Goal: Transaction & Acquisition: Purchase product/service

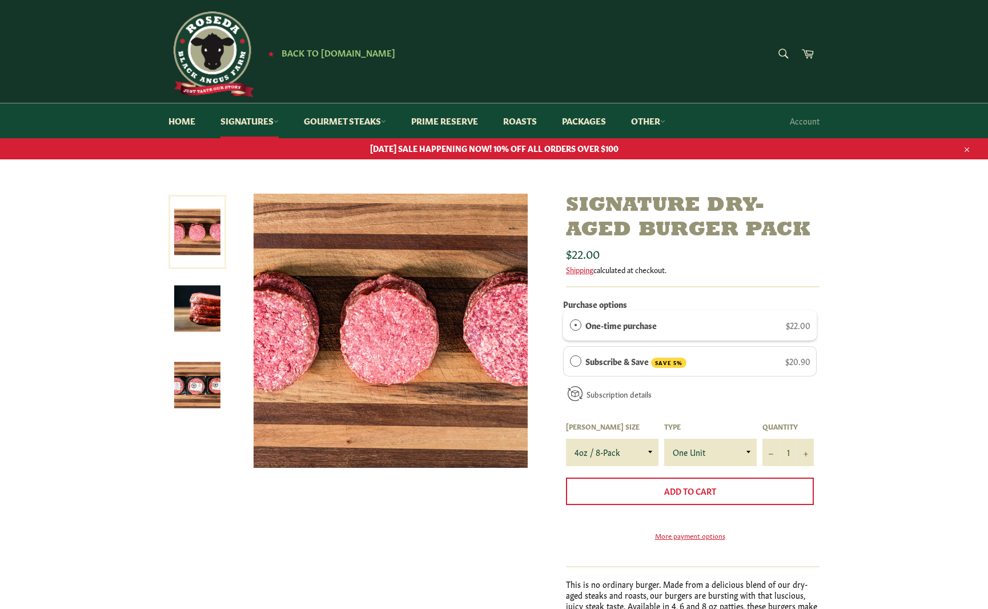
click at [187, 296] on img at bounding box center [197, 308] width 46 height 46
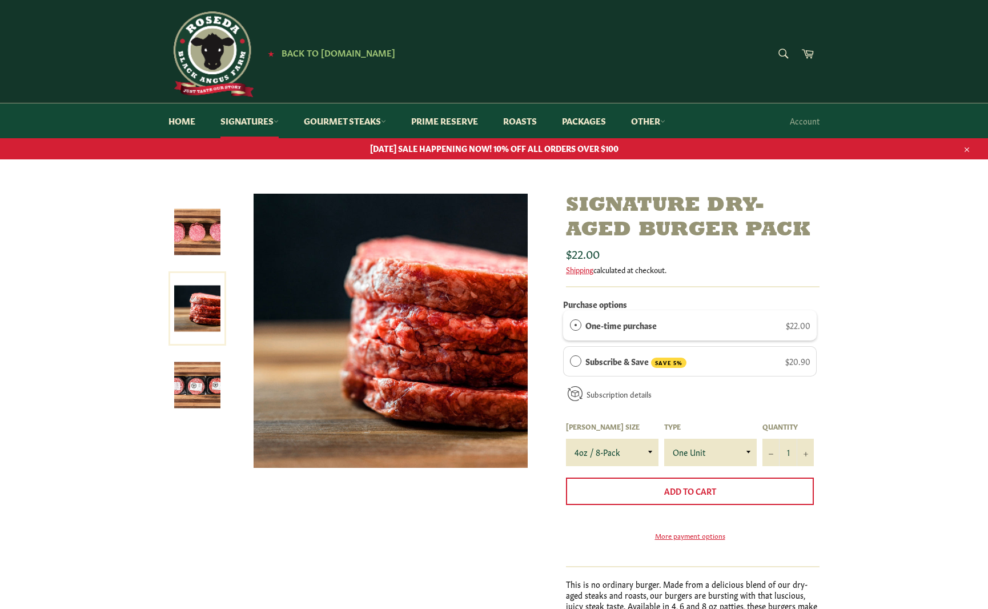
click at [189, 251] on img at bounding box center [197, 232] width 46 height 46
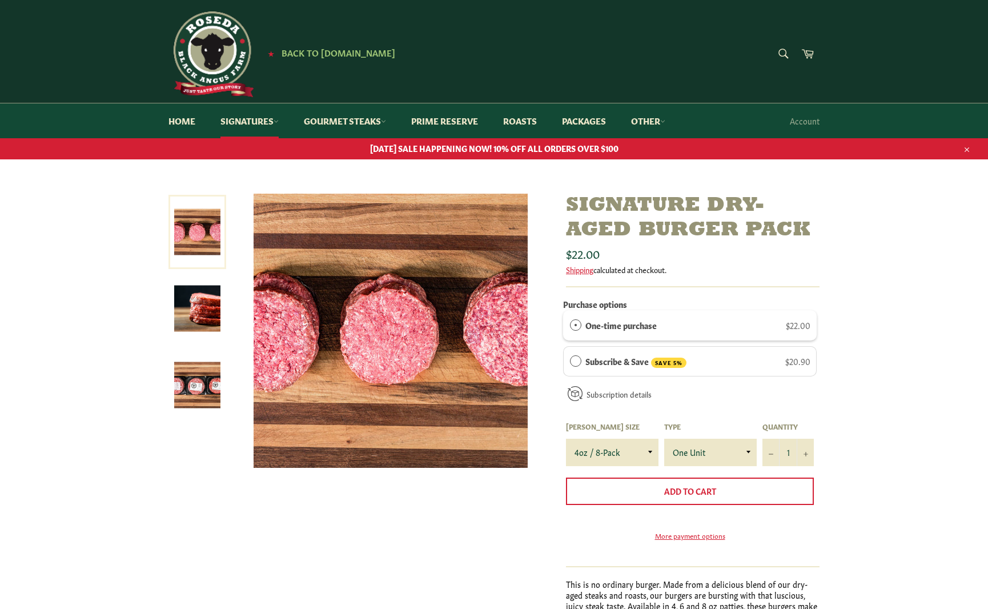
click at [188, 379] on img at bounding box center [197, 385] width 46 height 46
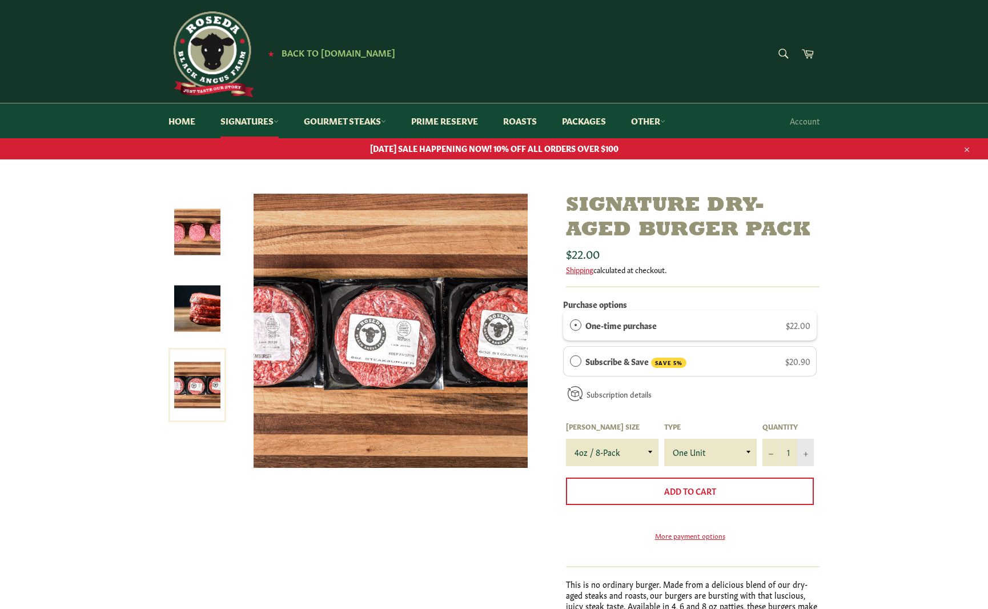
click at [804, 452] on icon "Increase item quantity by one" at bounding box center [805, 454] width 5 height 5
type input "3"
click at [711, 488] on span "Add to Cart" at bounding box center [690, 490] width 52 height 11
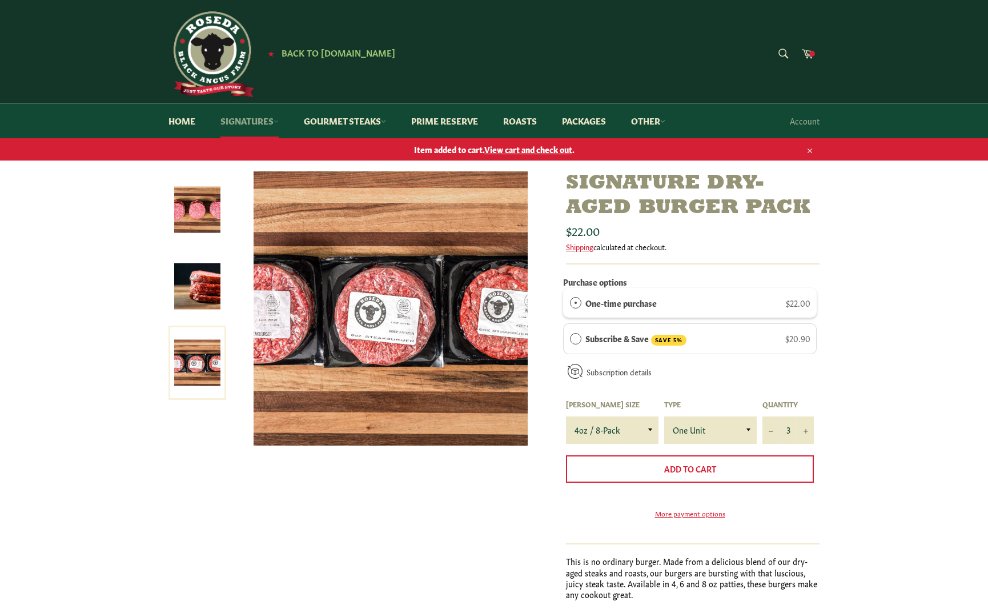
click at [271, 117] on link "Signatures" at bounding box center [249, 120] width 81 height 35
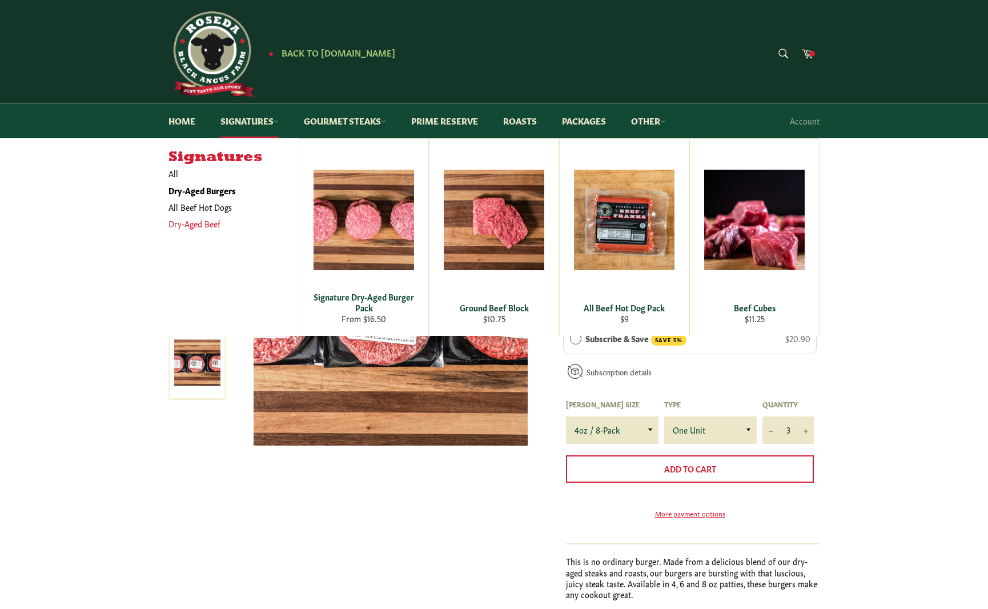
click at [220, 219] on link "Dry-Aged Beef" at bounding box center [225, 223] width 124 height 17
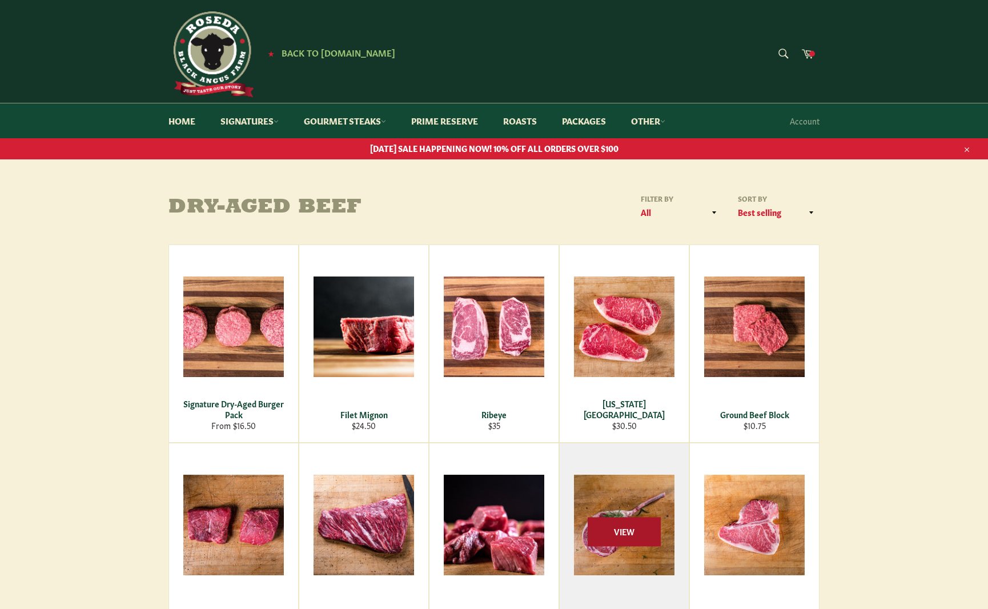
scroll to position [1, 0]
click at [637, 531] on span "View" at bounding box center [623, 530] width 73 height 29
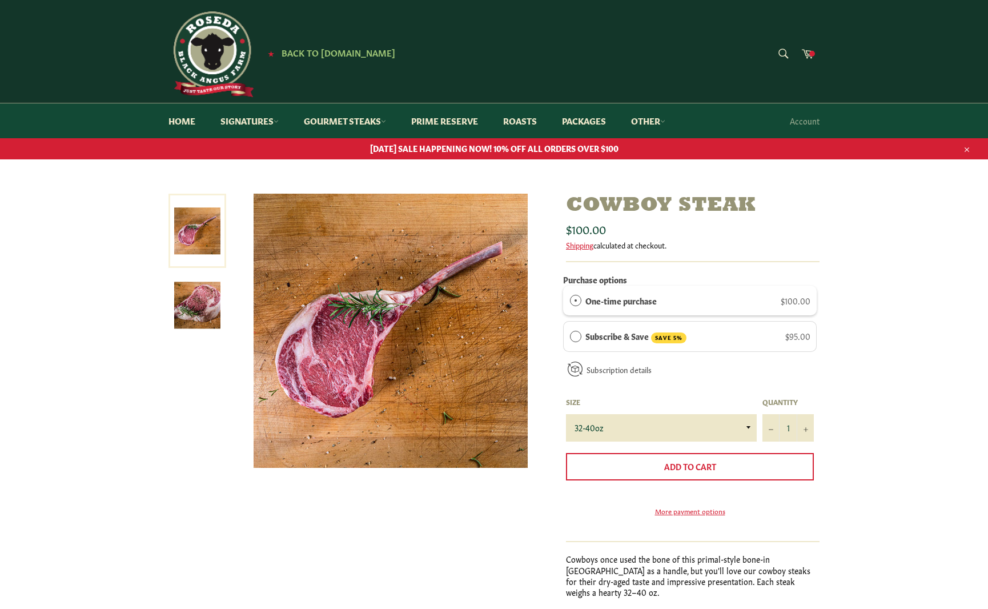
click at [202, 303] on img at bounding box center [197, 305] width 46 height 46
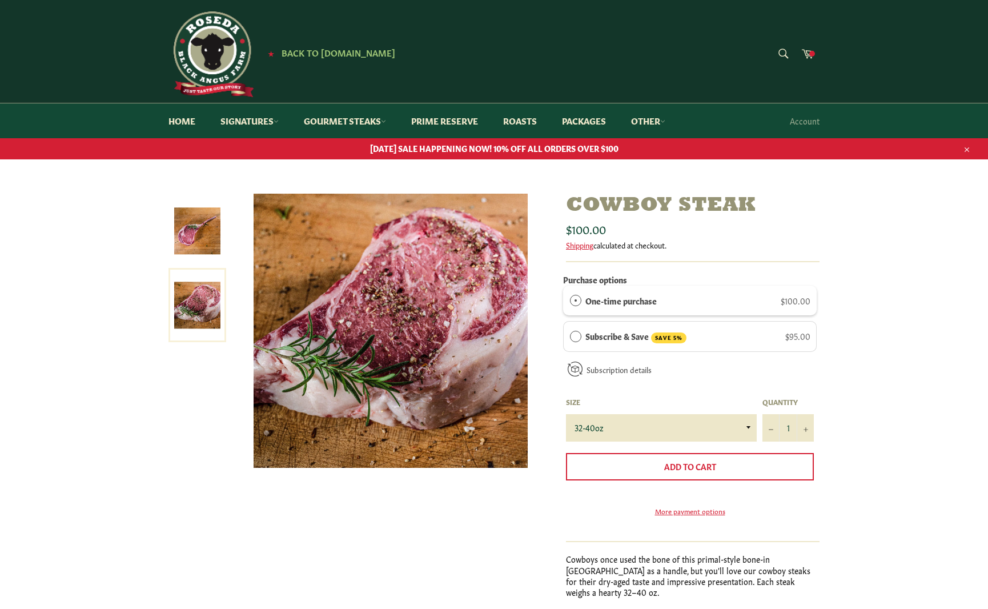
click at [205, 249] on img at bounding box center [197, 231] width 46 height 46
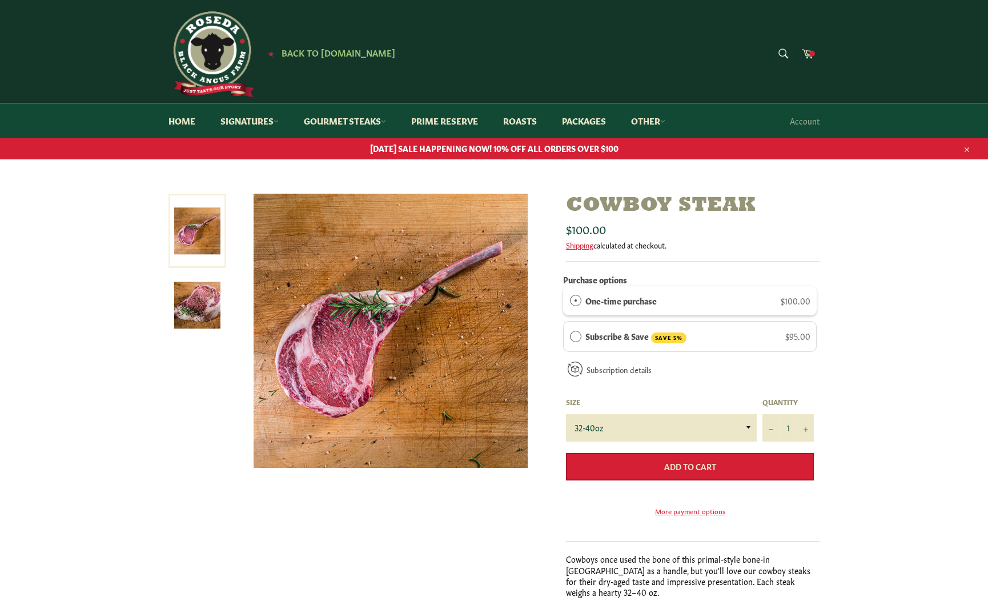
click at [695, 465] on span "Add to Cart" at bounding box center [690, 465] width 52 height 11
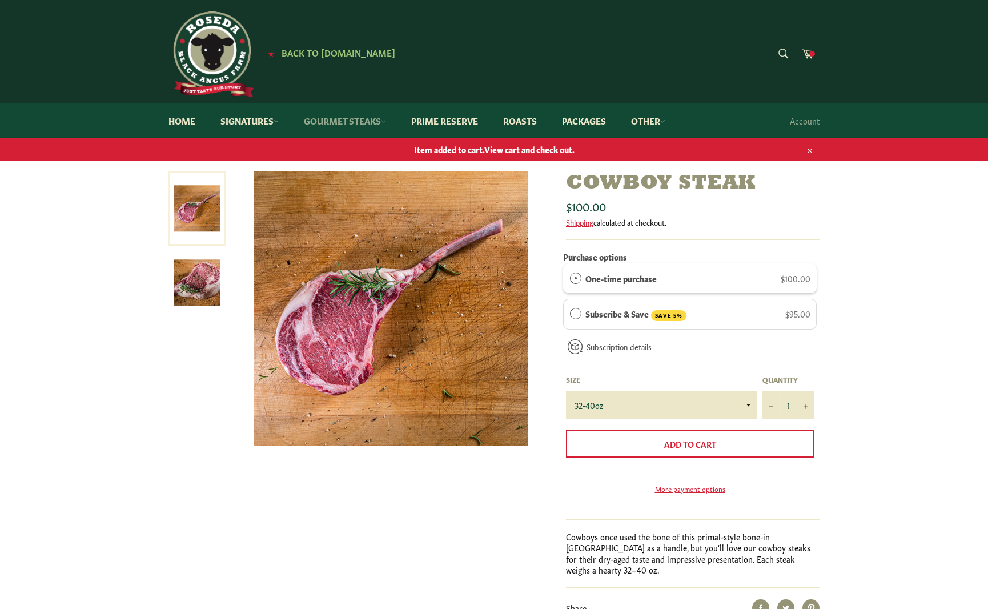
click at [312, 122] on link "Gourmet Steaks" at bounding box center [344, 120] width 105 height 35
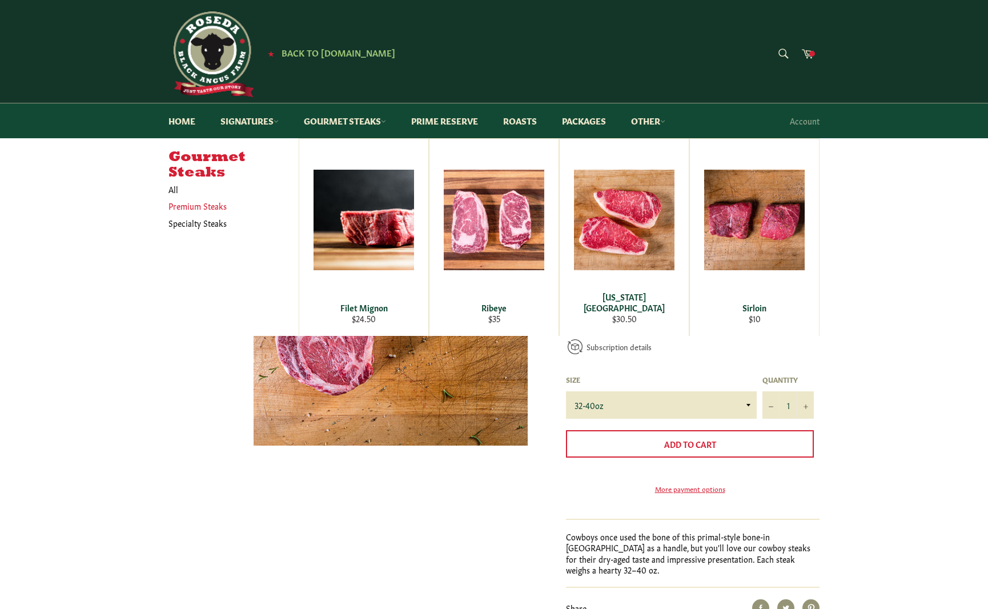
click at [204, 203] on link "Premium Steaks" at bounding box center [225, 206] width 124 height 17
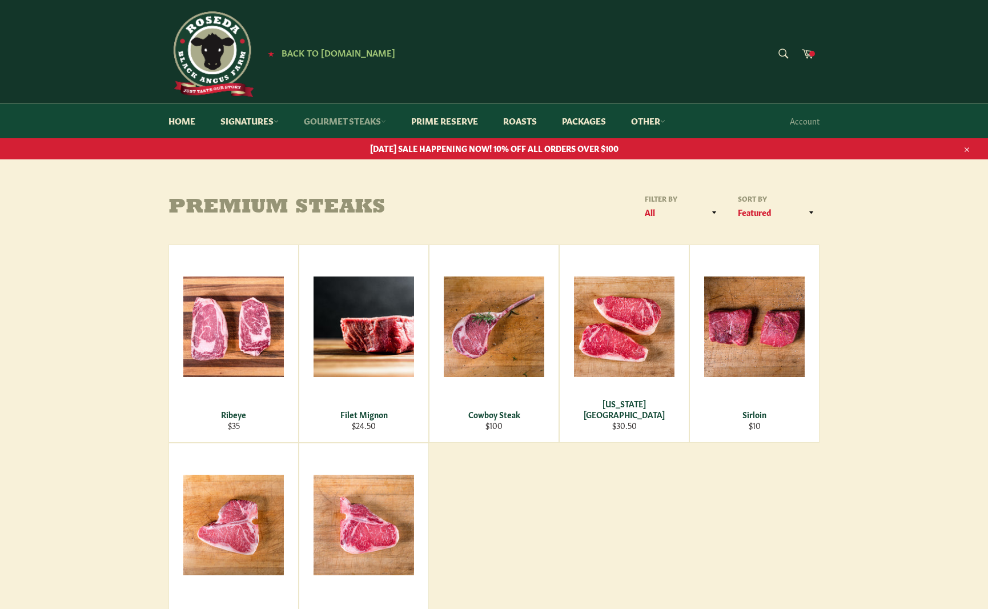
click at [315, 118] on link "Gourmet Steaks" at bounding box center [344, 120] width 105 height 35
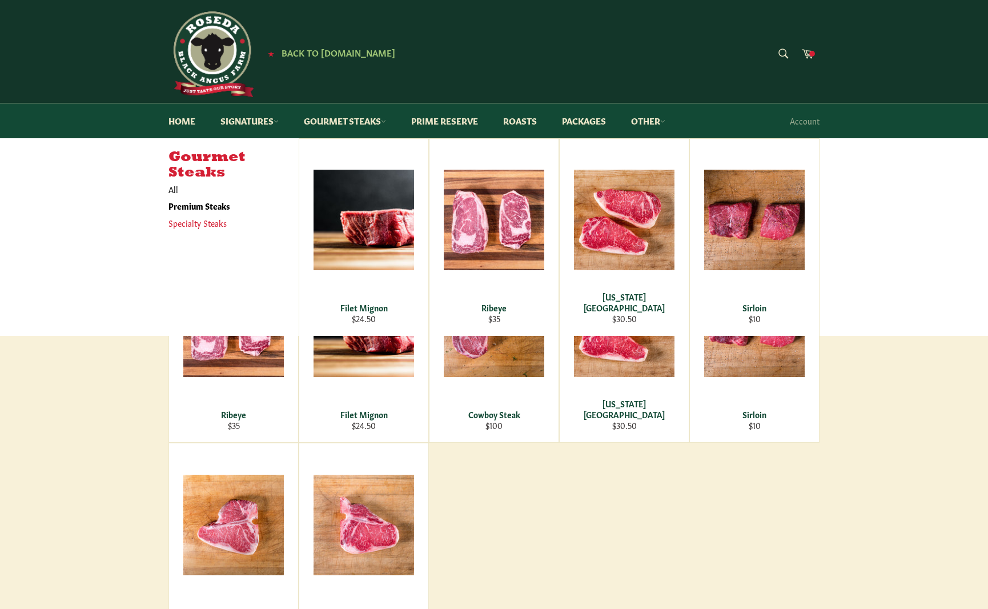
click at [195, 218] on link "Specialty Steaks" at bounding box center [225, 223] width 124 height 17
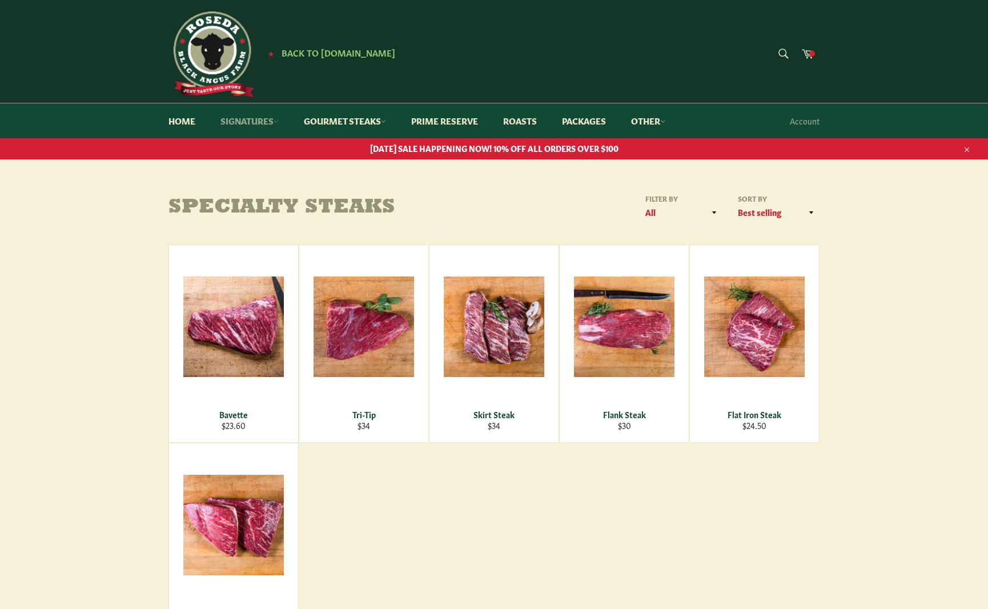
click at [264, 116] on link "Signatures" at bounding box center [249, 120] width 81 height 35
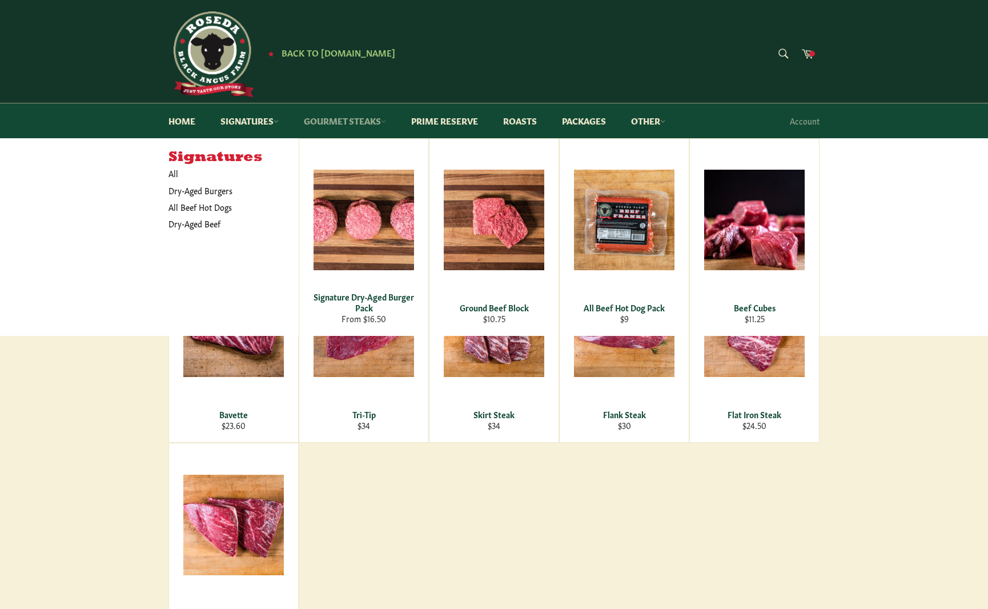
click at [323, 118] on link "Gourmet Steaks" at bounding box center [344, 120] width 105 height 35
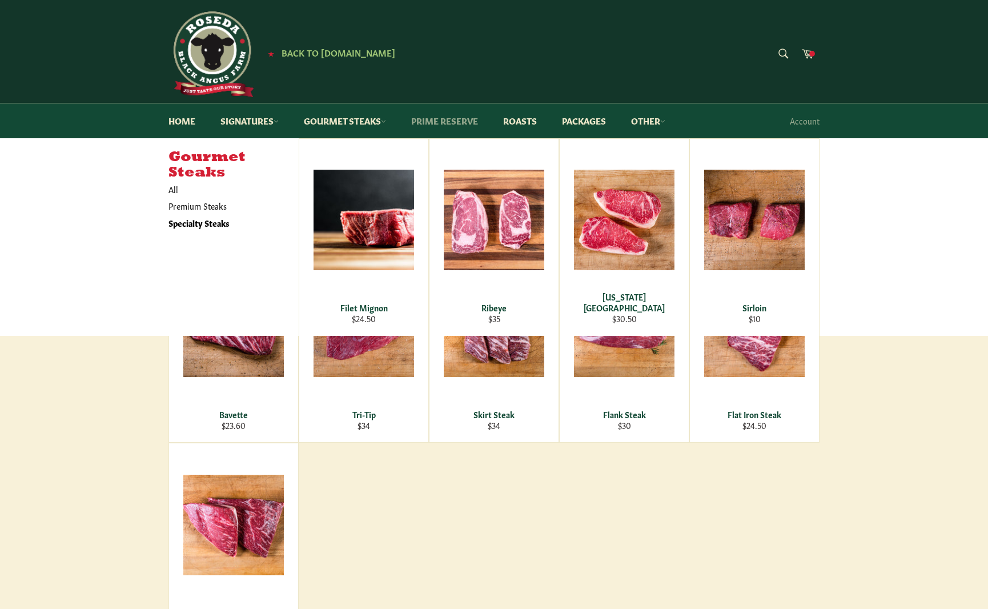
click at [451, 117] on link "Prime Reserve" at bounding box center [445, 120] width 90 height 35
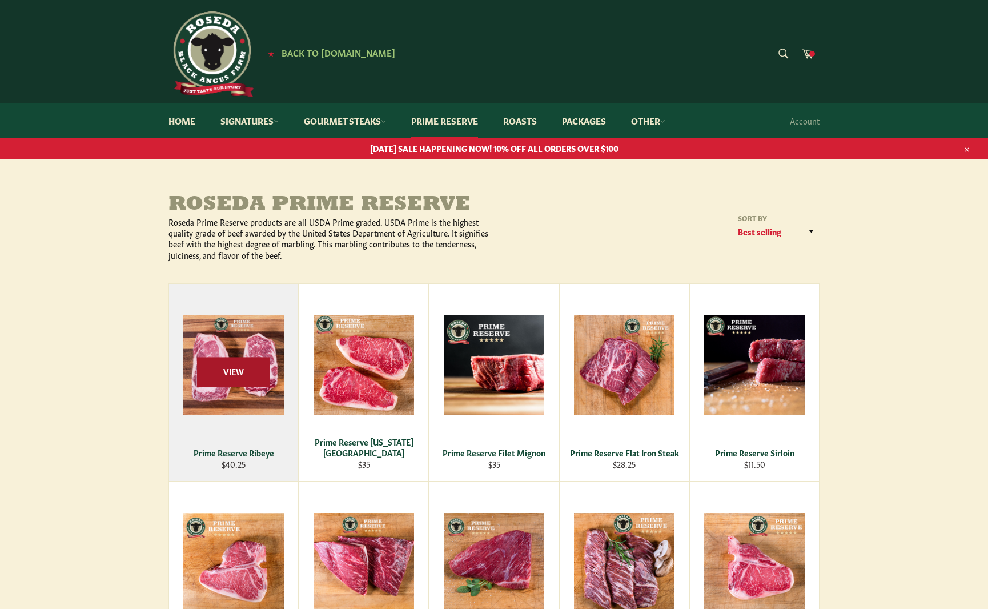
click at [244, 371] on span "View" at bounding box center [233, 371] width 73 height 29
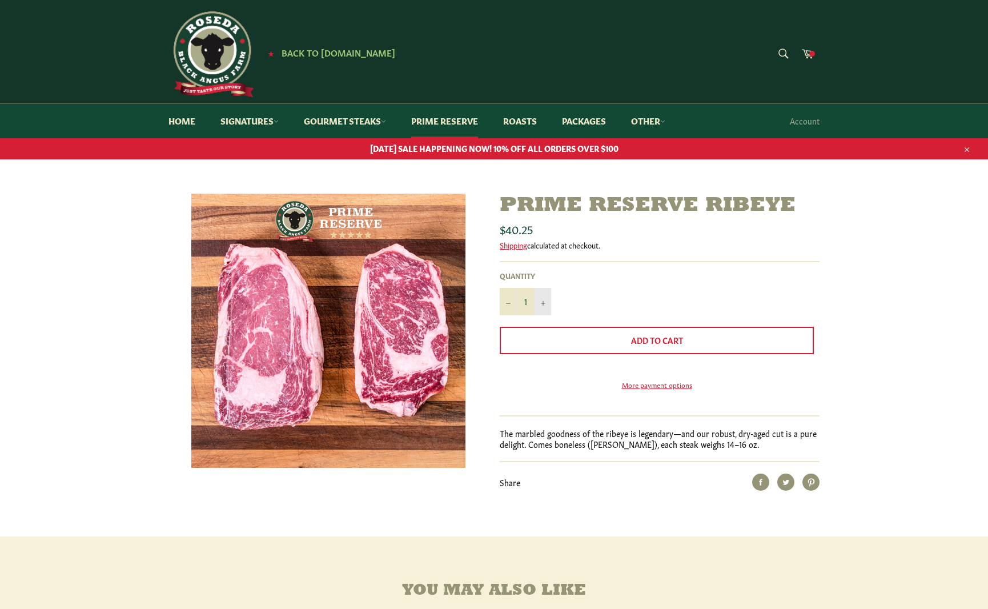
click at [542, 301] on icon "Increase item quantity by one" at bounding box center [543, 303] width 5 height 5
type input "2"
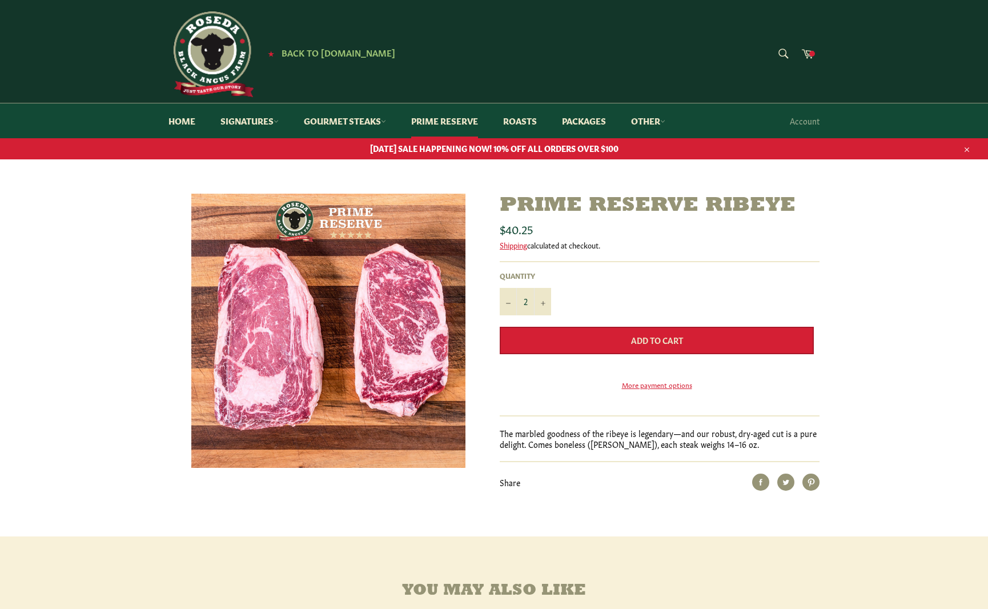
click at [640, 335] on span "Add to Cart" at bounding box center [657, 339] width 52 height 11
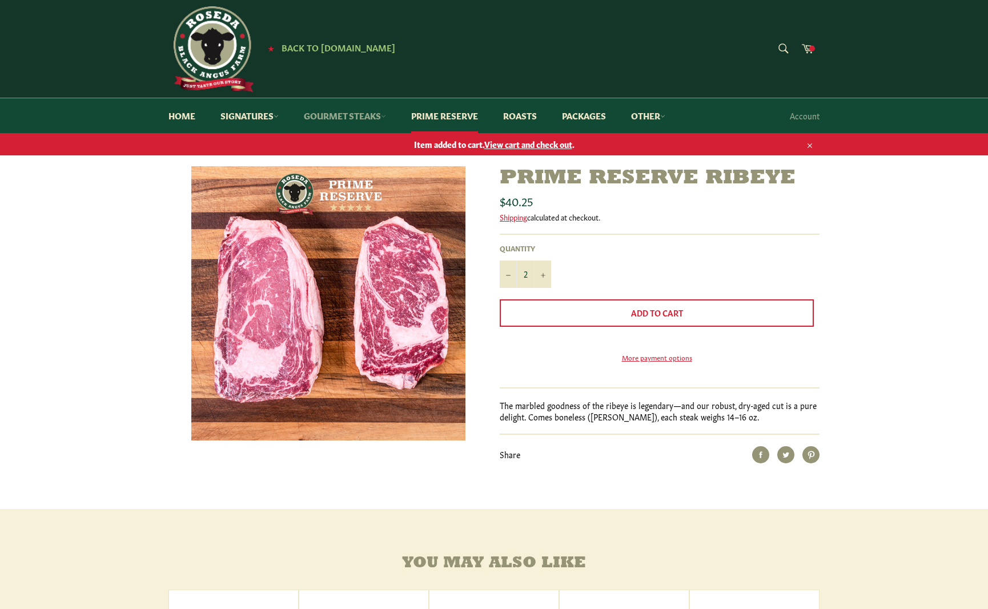
scroll to position [5, 1]
click at [345, 118] on link "Gourmet Steaks" at bounding box center [344, 115] width 105 height 35
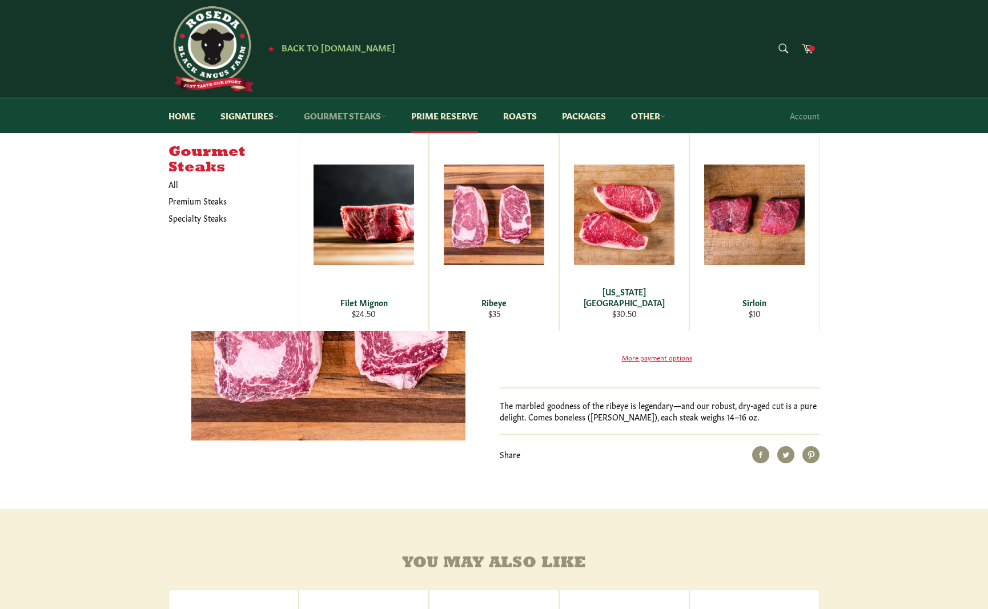
scroll to position [6, 1]
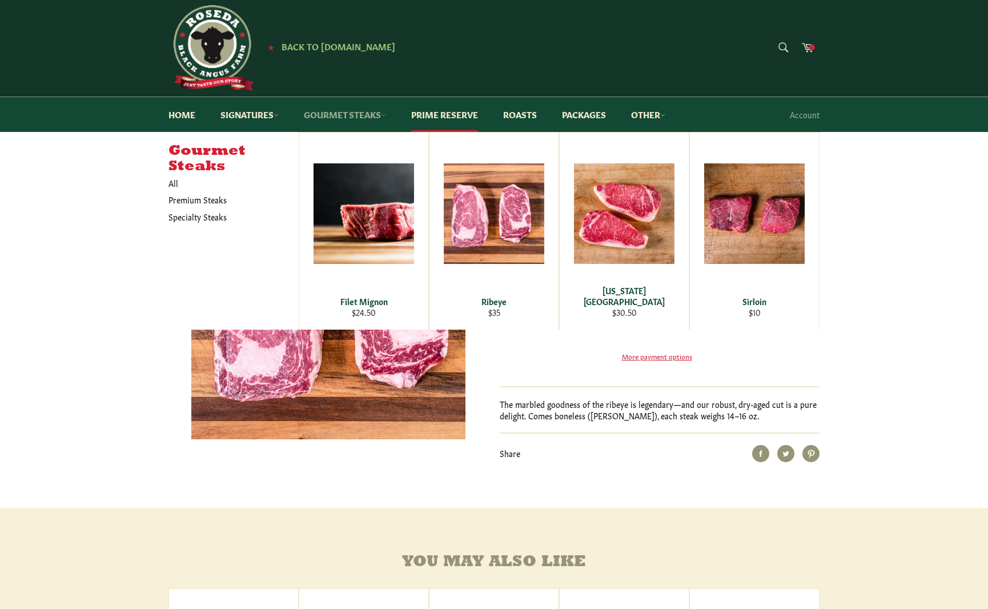
click at [360, 116] on link "Gourmet Steaks" at bounding box center [344, 114] width 105 height 35
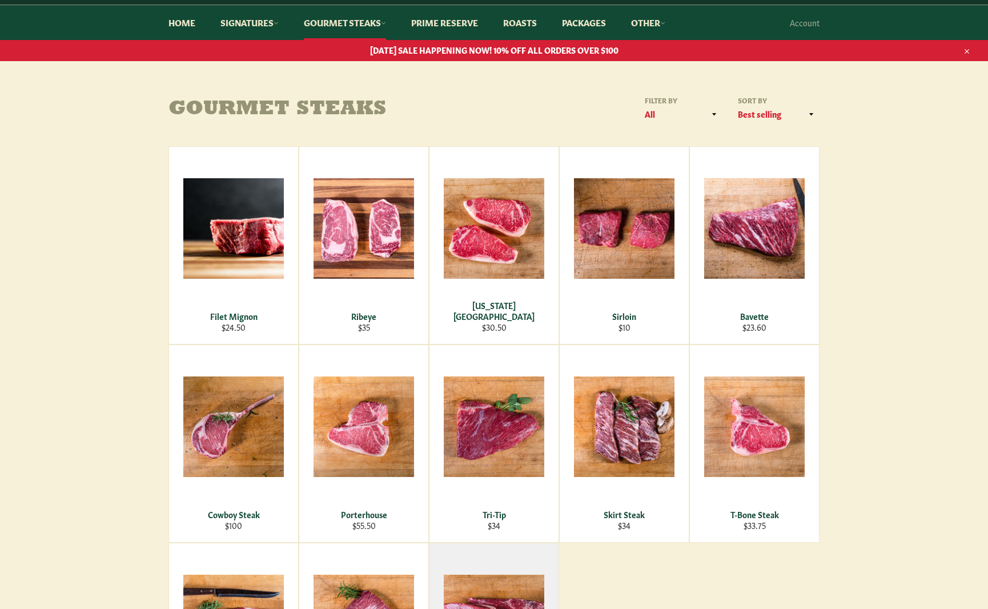
scroll to position [89, 0]
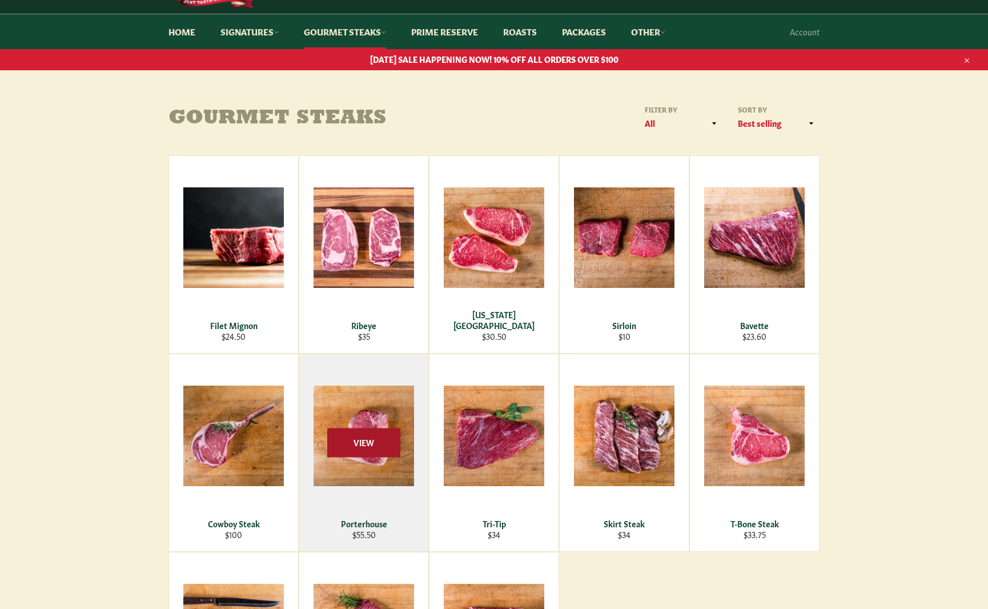
click at [361, 432] on span "View" at bounding box center [363, 442] width 73 height 29
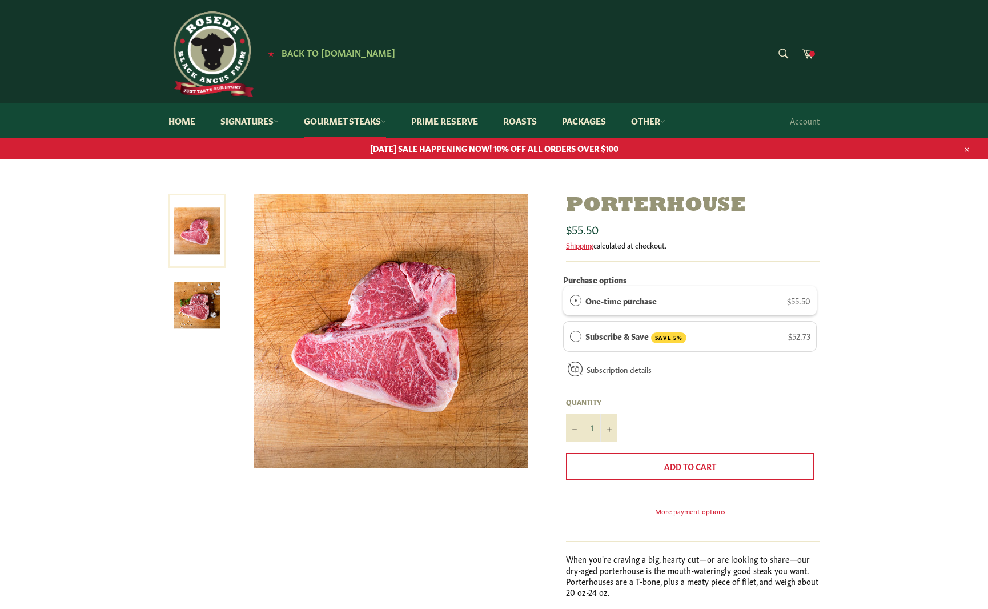
click at [208, 314] on img at bounding box center [197, 305] width 46 height 46
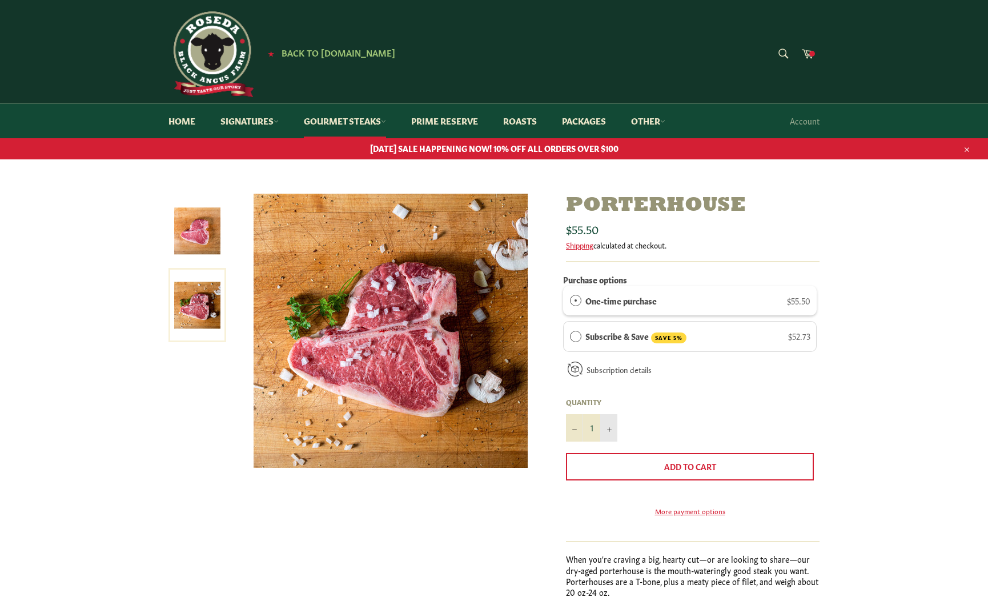
click at [612, 422] on button "+" at bounding box center [608, 427] width 17 height 27
type input "2"
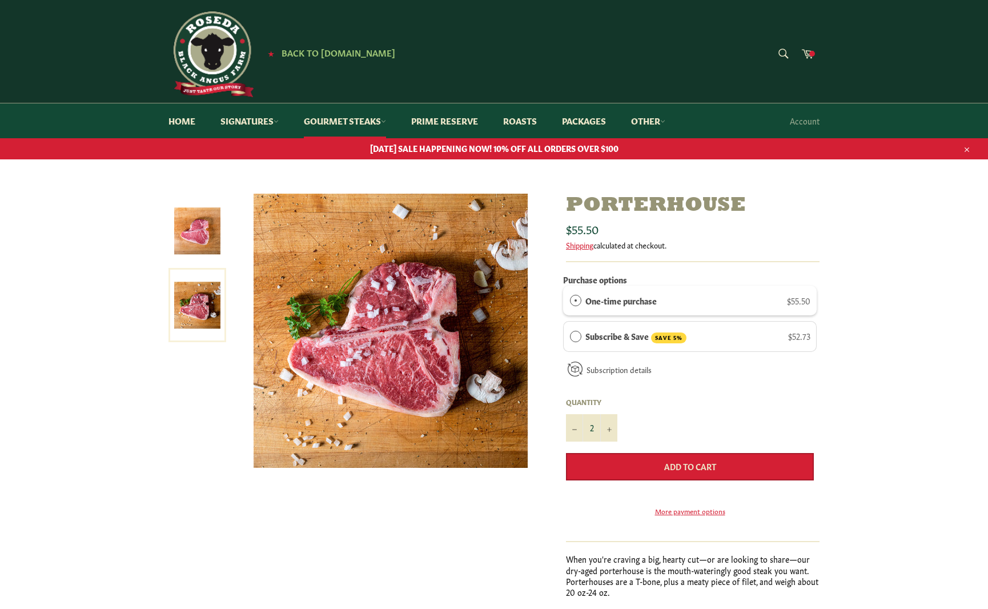
click at [670, 464] on span "Add to Cart" at bounding box center [690, 465] width 52 height 11
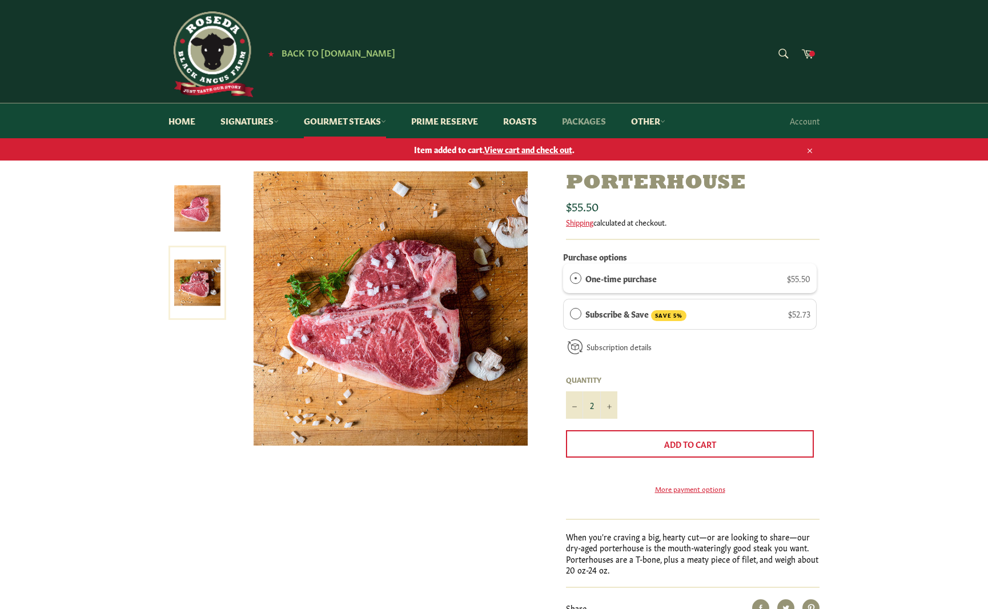
click at [587, 115] on link "Packages" at bounding box center [583, 120] width 67 height 35
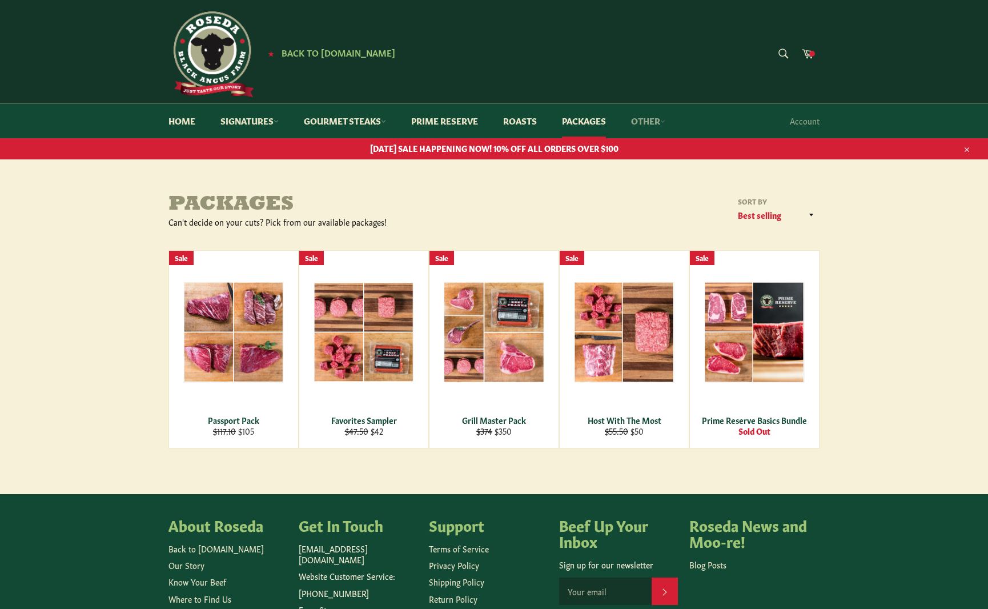
click at [647, 120] on link "Other" at bounding box center [647, 120] width 57 height 35
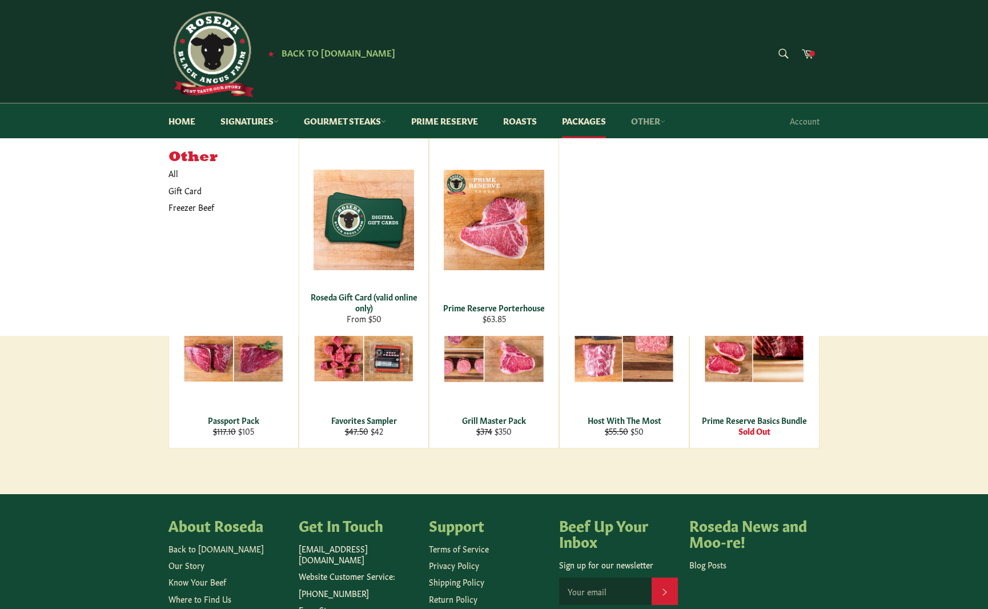
click at [647, 120] on link "Other" at bounding box center [647, 120] width 57 height 35
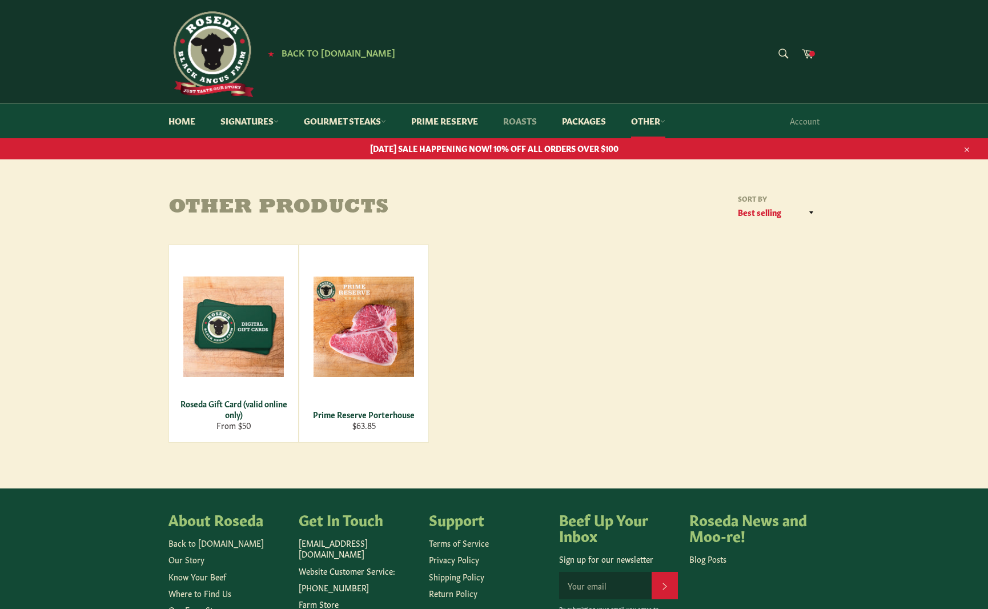
click at [514, 121] on link "Roasts" at bounding box center [520, 120] width 57 height 35
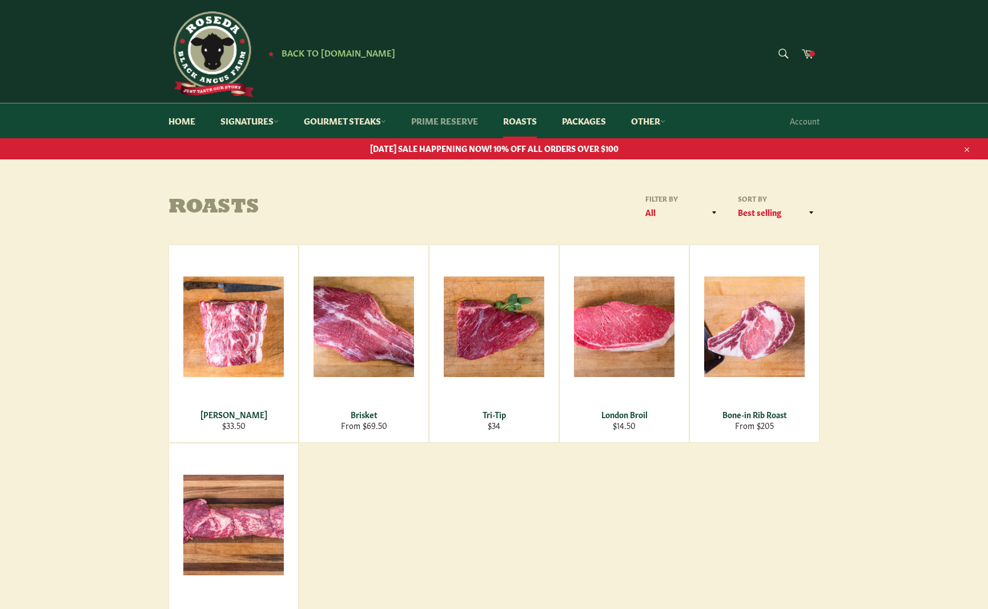
click at [460, 120] on link "Prime Reserve" at bounding box center [445, 120] width 90 height 35
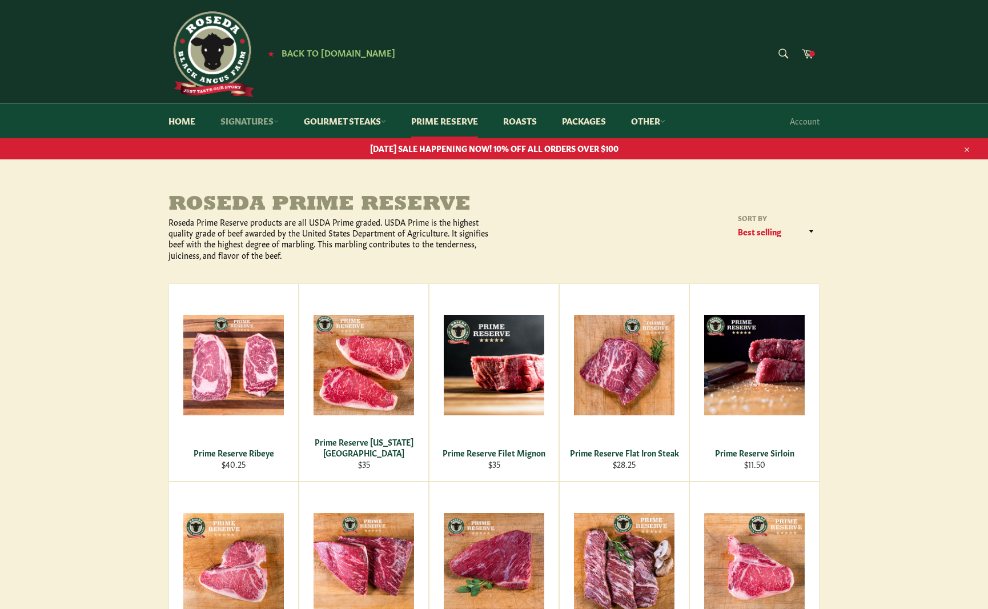
click at [242, 112] on link "Signatures" at bounding box center [249, 120] width 81 height 35
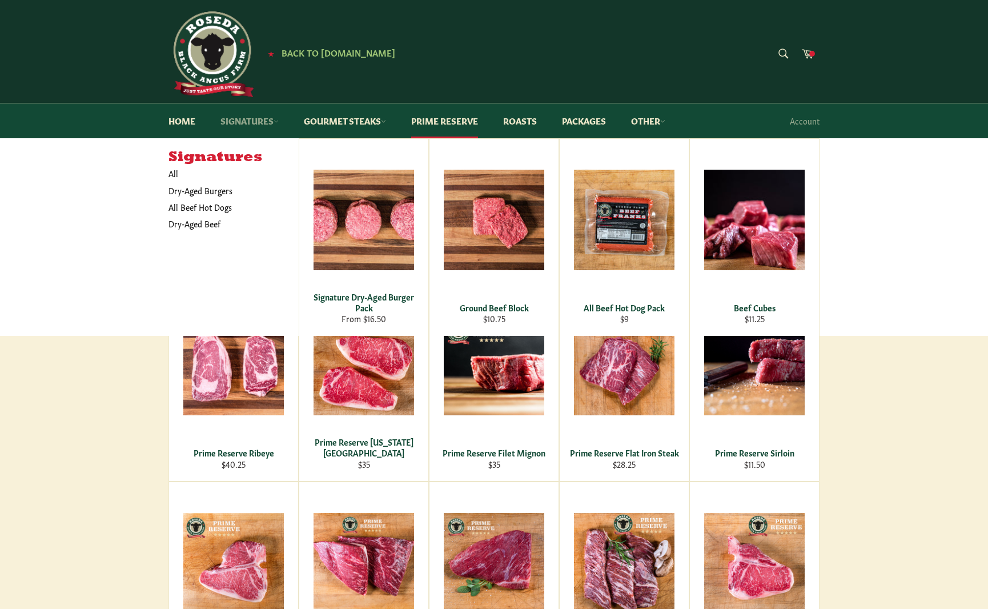
click at [213, 116] on link "Signatures" at bounding box center [249, 120] width 81 height 35
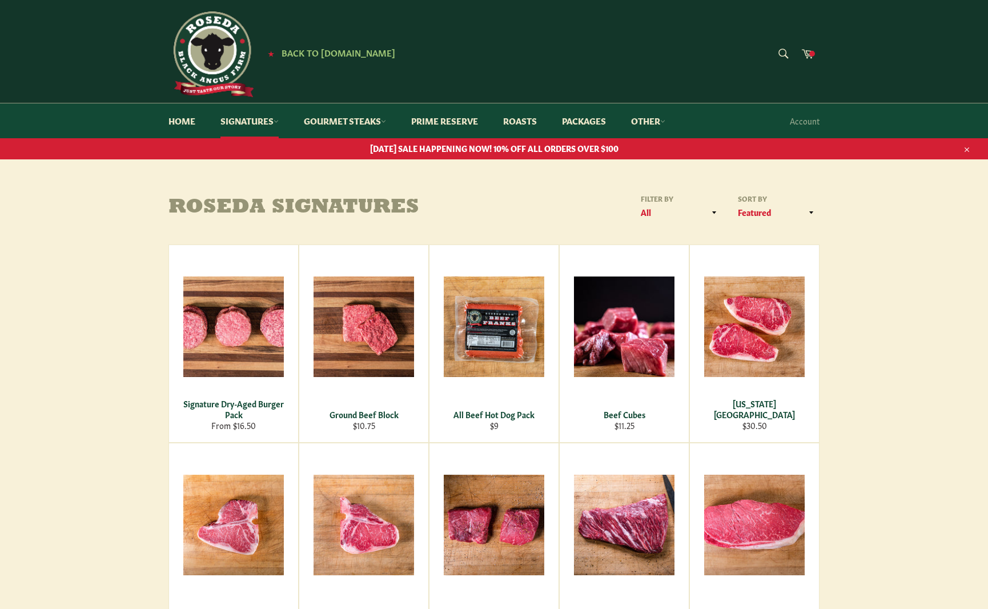
click at [184, 116] on link "Home" at bounding box center [182, 120] width 50 height 35
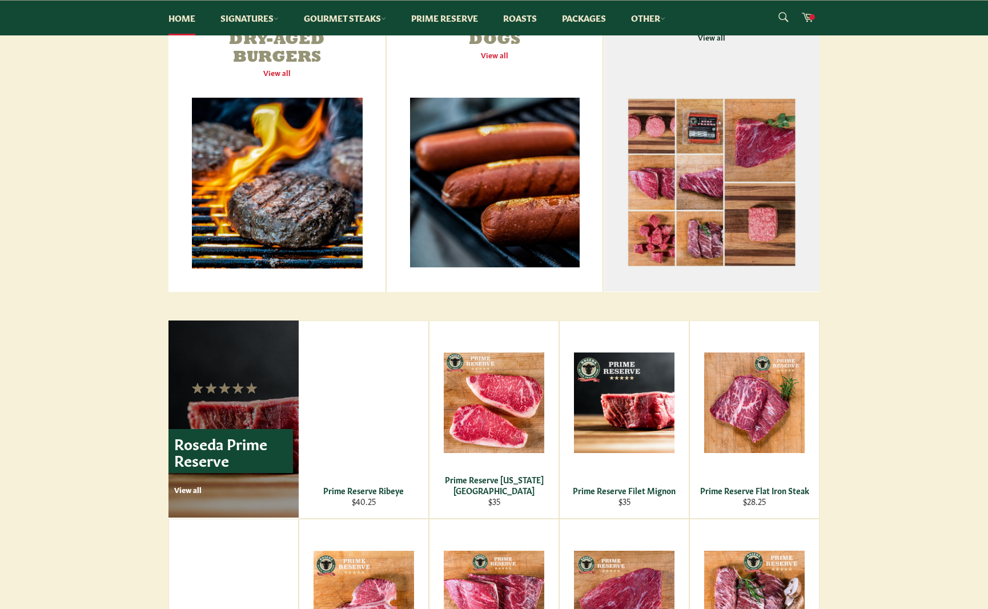
scroll to position [218, 0]
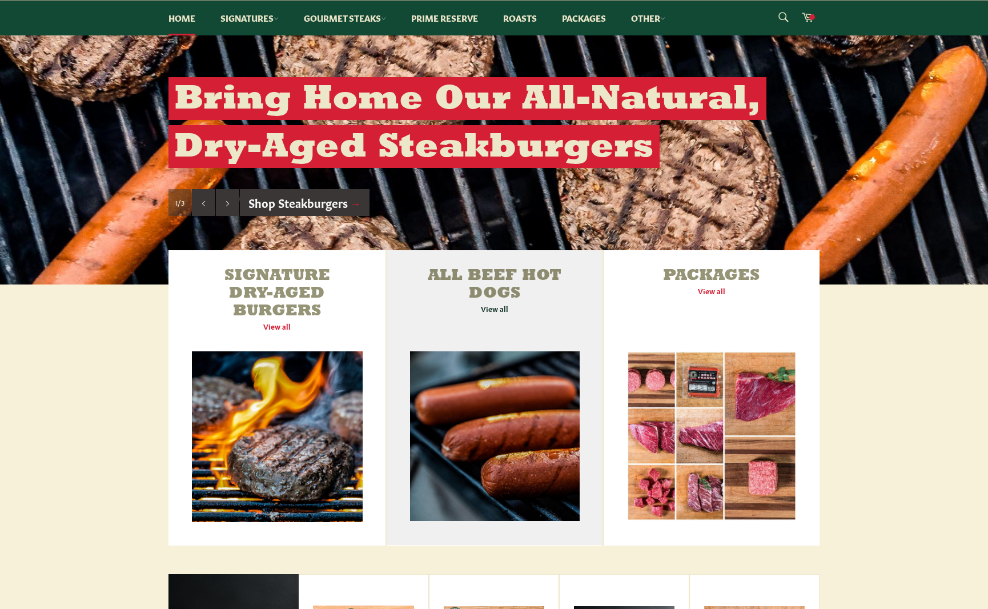
click at [502, 309] on link "All Beef Hot Dogs View all" at bounding box center [495, 397] width 216 height 295
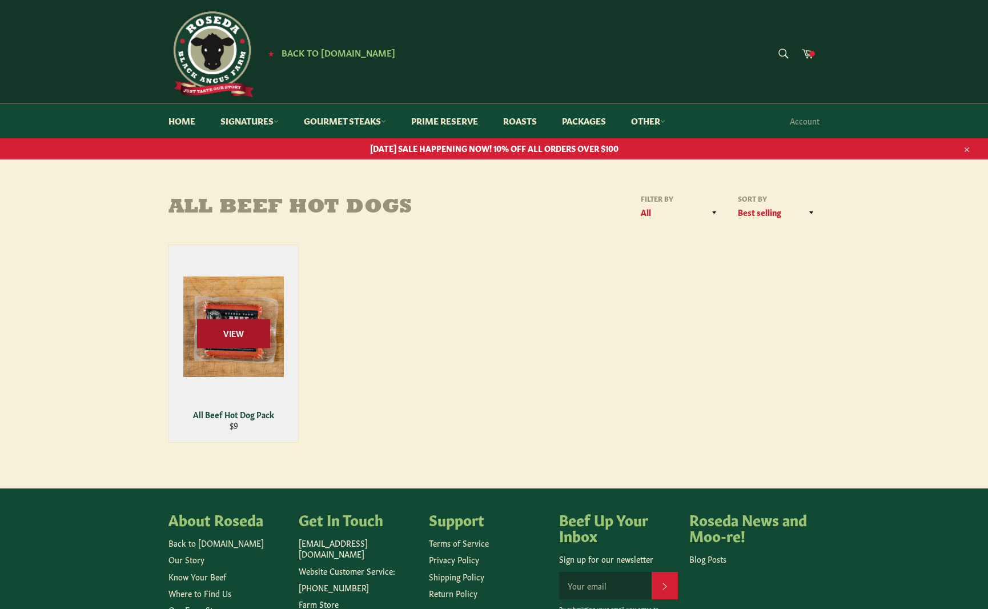
click at [227, 329] on span "View" at bounding box center [233, 333] width 73 height 29
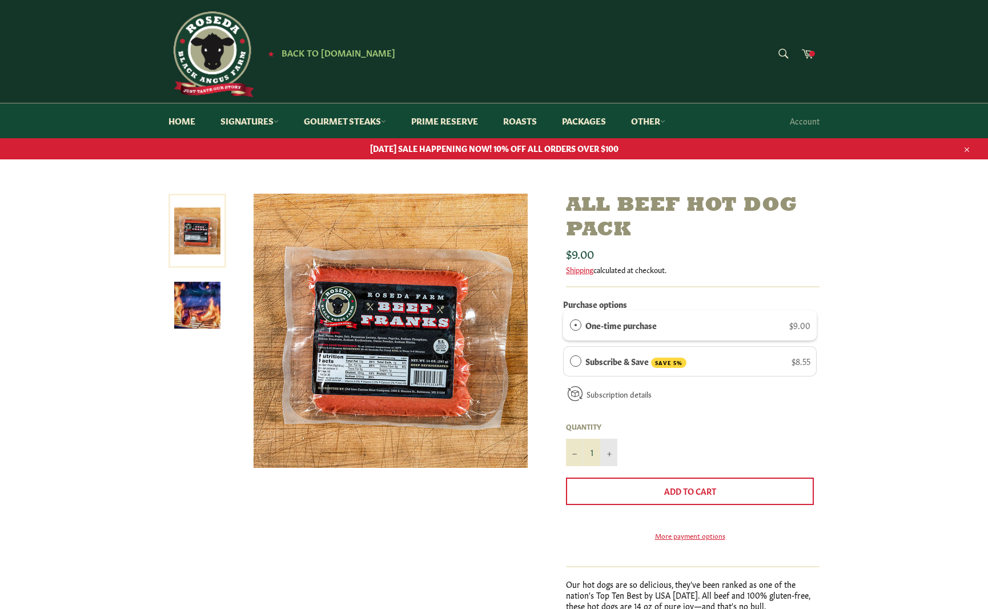
click at [609, 452] on icon "Increase item quantity by one" at bounding box center [609, 454] width 5 height 5
type input "5"
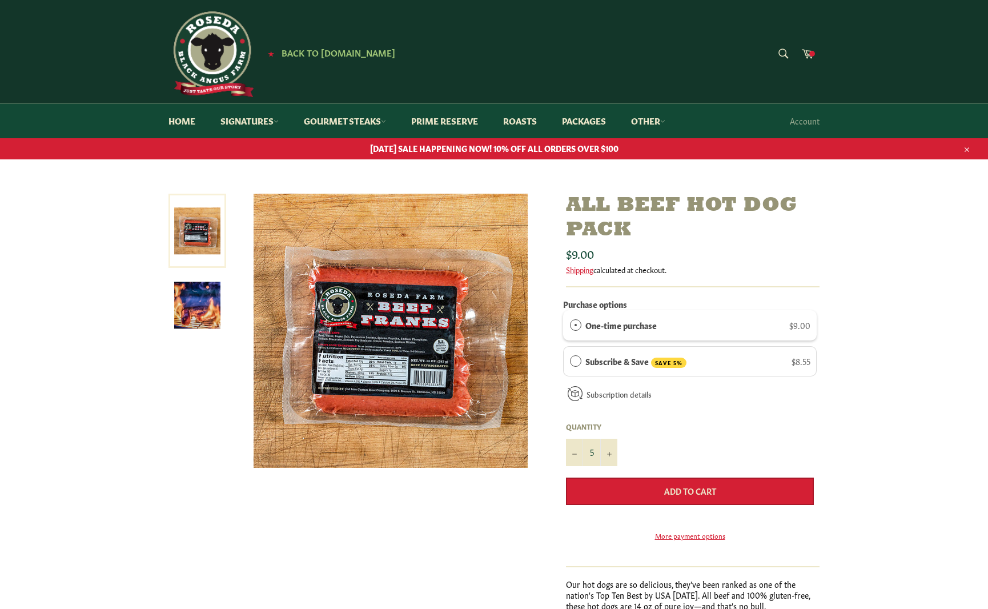
click at [684, 490] on span "Add to Cart" at bounding box center [690, 490] width 52 height 11
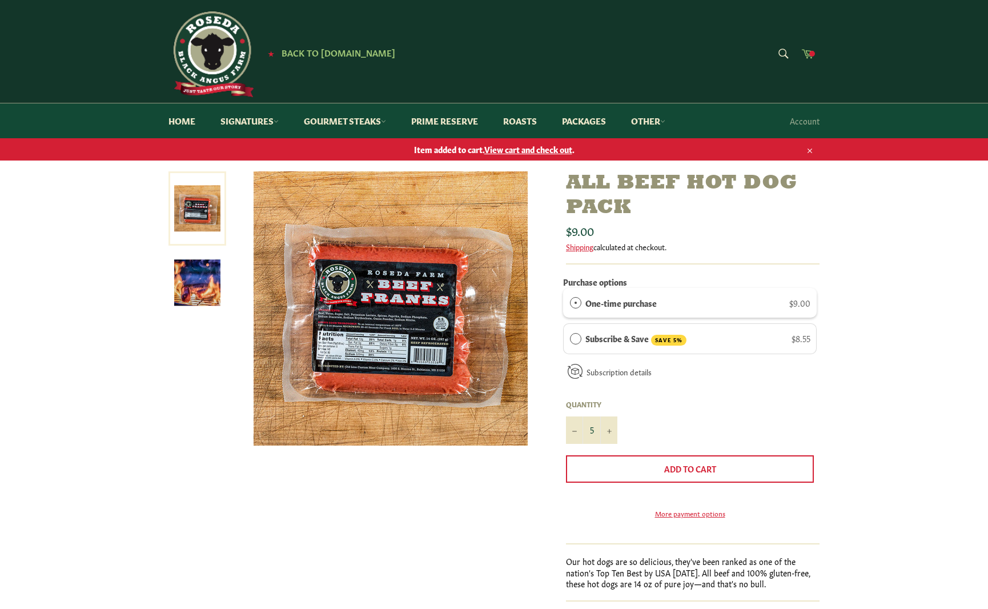
click at [812, 55] on span at bounding box center [812, 54] width 6 height 6
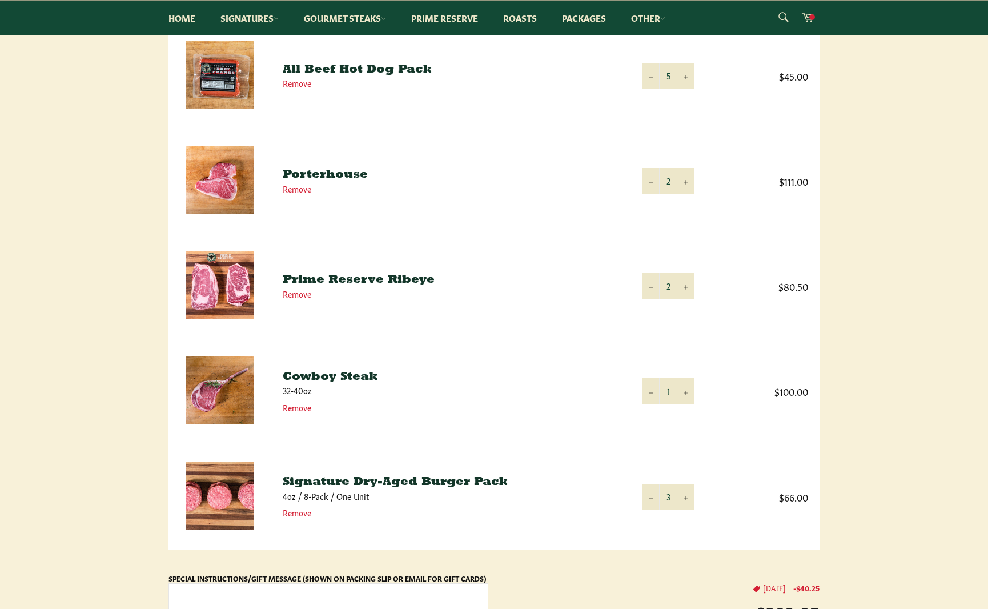
scroll to position [208, 0]
click at [683, 498] on icon "Increase item quantity by one" at bounding box center [685, 498] width 5 height 5
click at [689, 389] on button "+" at bounding box center [685, 391] width 17 height 26
click at [686, 287] on icon "Increase item quantity by one" at bounding box center [685, 287] width 5 height 5
click at [687, 179] on button "+" at bounding box center [685, 181] width 17 height 26
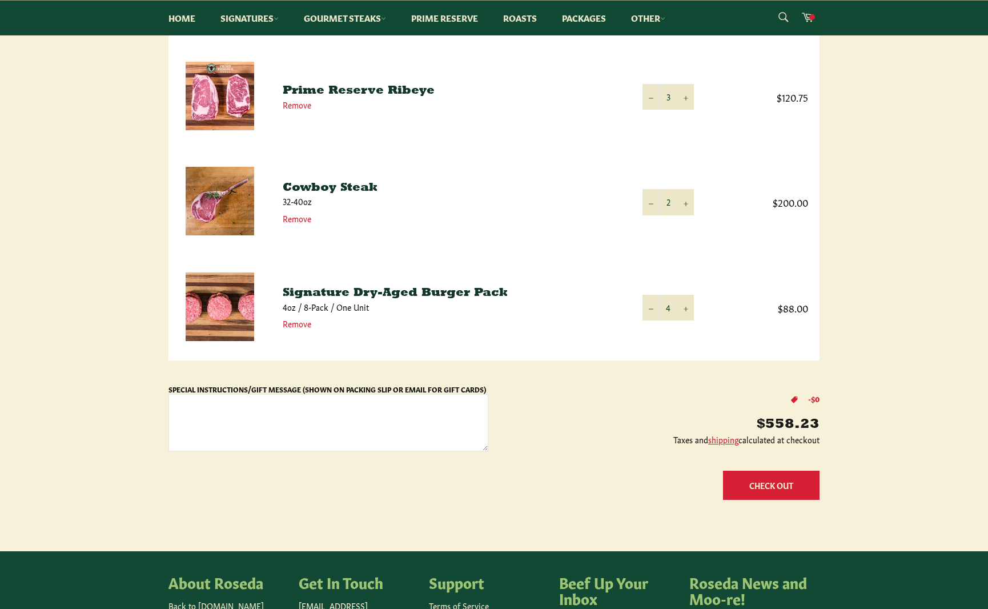
scroll to position [357, 0]
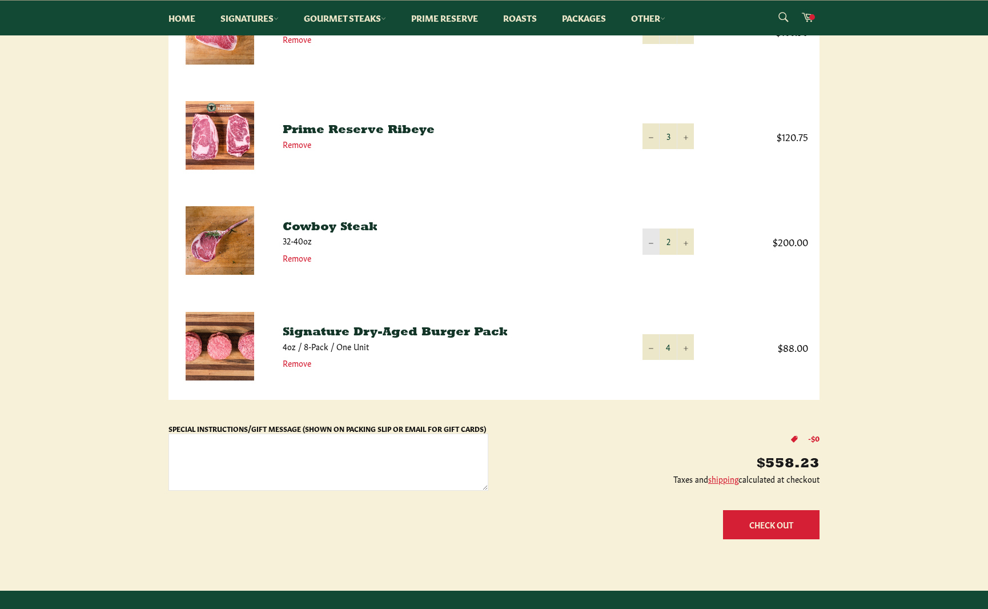
click at [651, 242] on icon "Reduce item quantity by one" at bounding box center [651, 243] width 5 height 5
click at [716, 262] on td "$100.00" at bounding box center [762, 241] width 114 height 105
click at [645, 134] on button "−" at bounding box center [650, 136] width 17 height 26
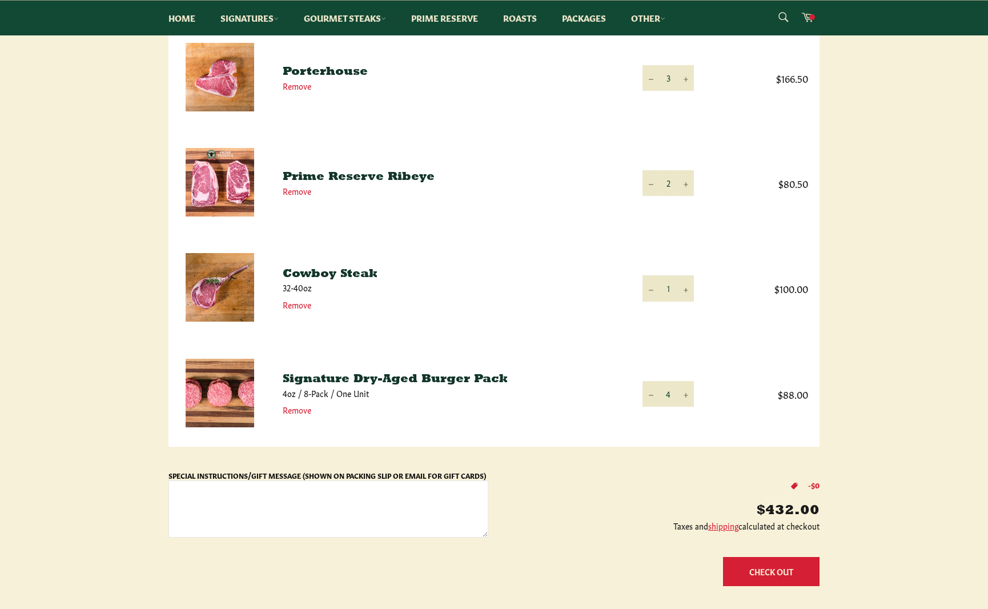
scroll to position [309, 0]
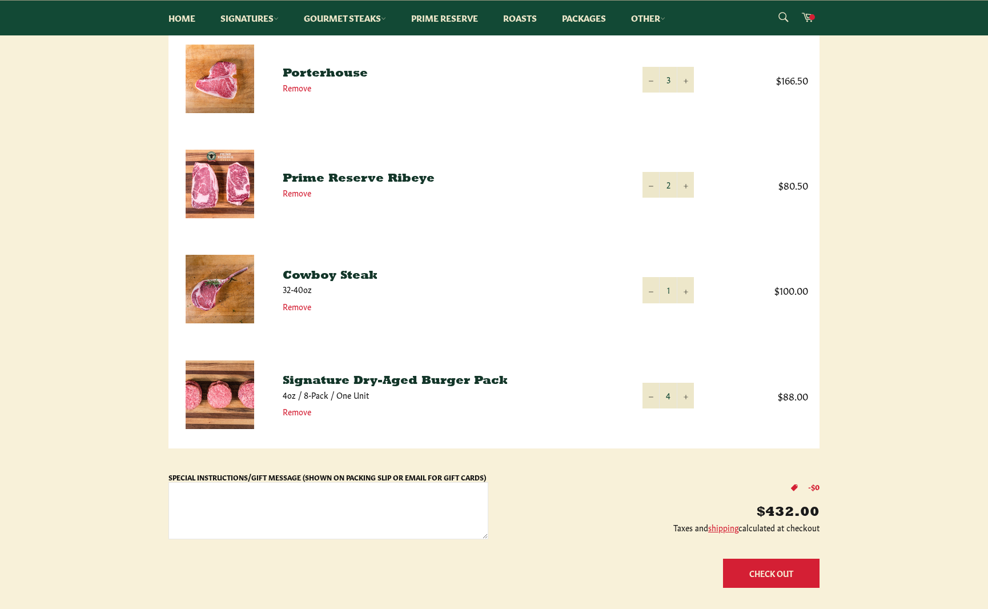
click at [639, 72] on td "Quantity 3 − +" at bounding box center [668, 79] width 74 height 105
click at [646, 78] on button "−" at bounding box center [650, 80] width 17 height 26
click at [751, 439] on td "$88.00" at bounding box center [762, 395] width 114 height 105
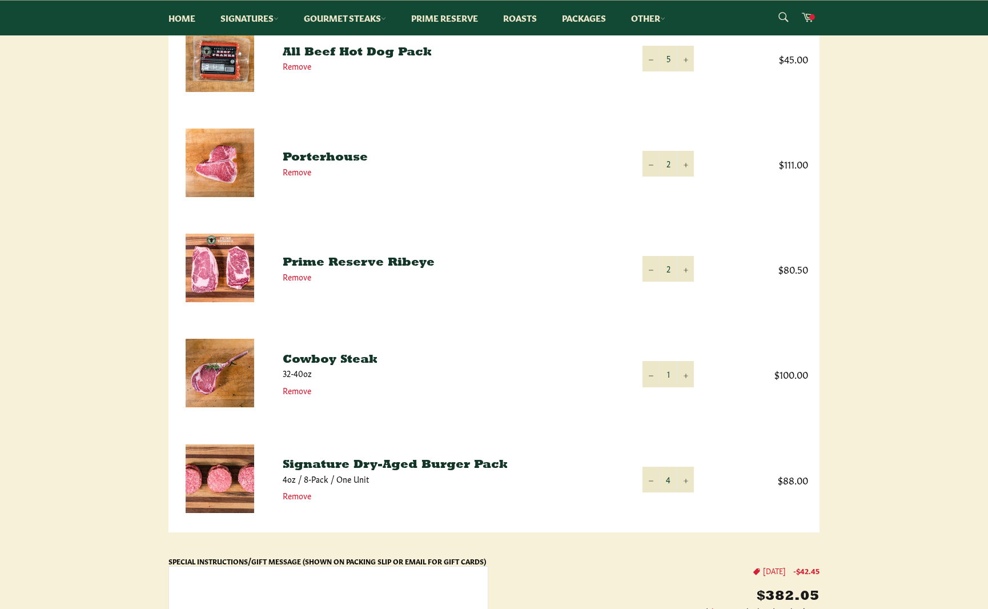
scroll to position [207, 0]
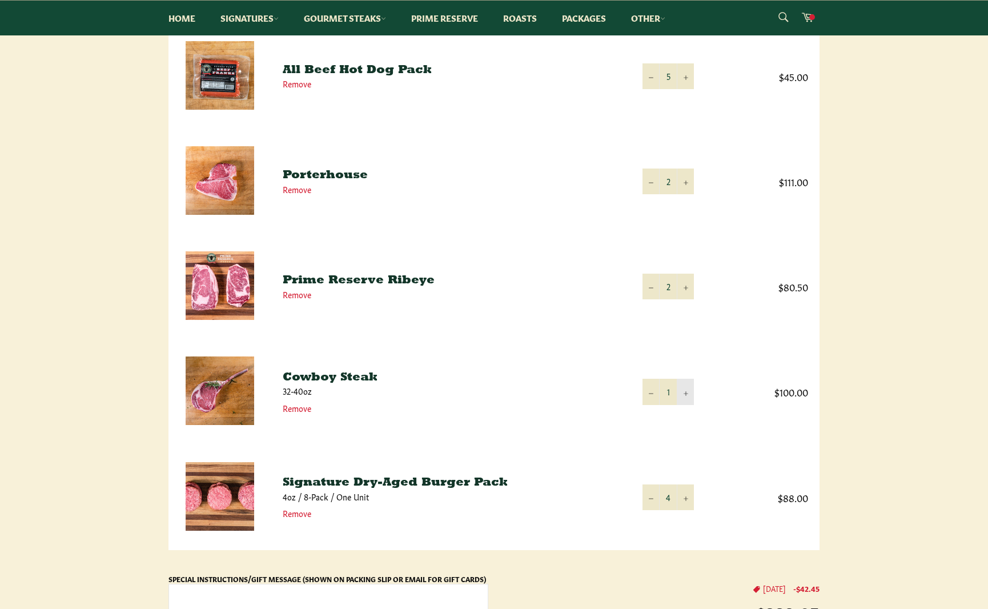
click at [689, 395] on button "+" at bounding box center [685, 392] width 17 height 26
click at [688, 291] on button "+" at bounding box center [685, 286] width 17 height 26
drag, startPoint x: 685, startPoint y: 188, endPoint x: 681, endPoint y: 182, distance: 7.8
click at [685, 186] on button "+" at bounding box center [685, 181] width 17 height 26
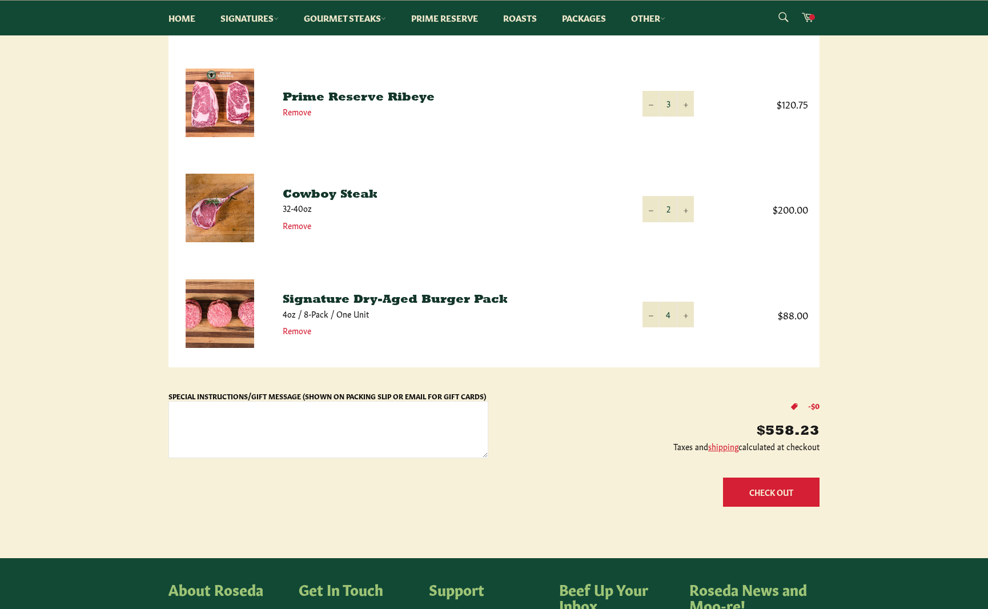
scroll to position [394, 0]
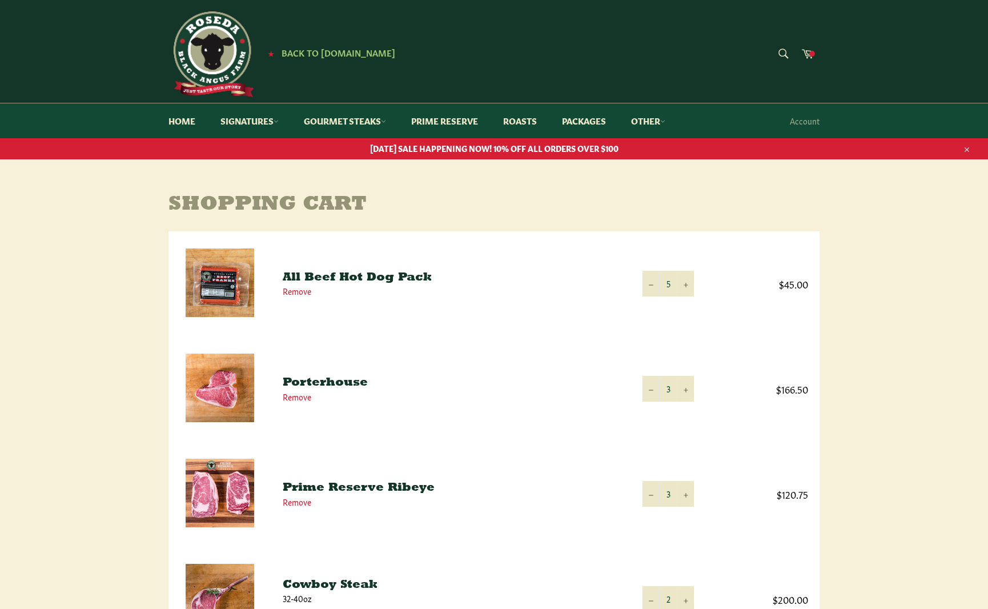
click at [213, 64] on img at bounding box center [211, 54] width 86 height 86
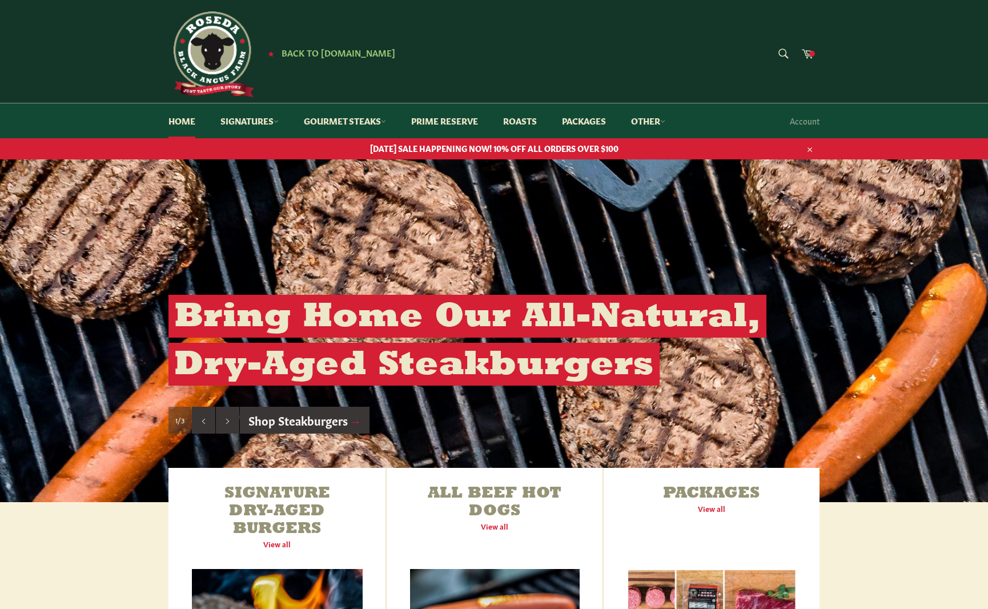
scroll to position [249, 0]
